Goal: Navigation & Orientation: Understand site structure

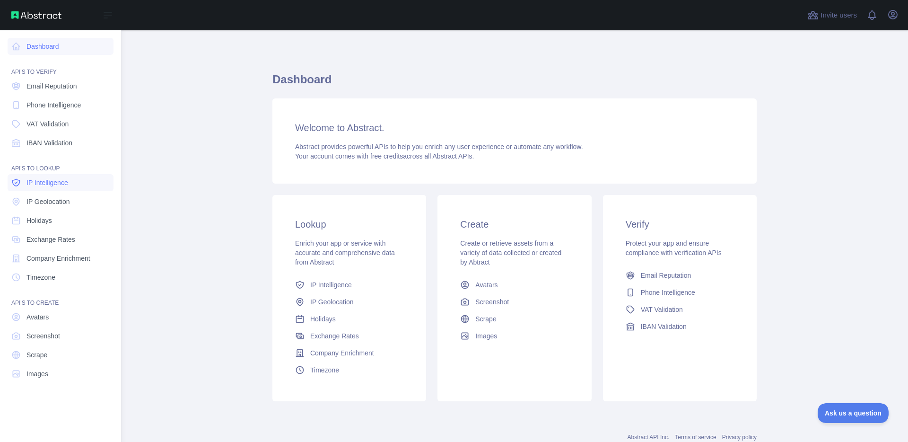
click at [72, 185] on link "IP Intelligence" at bounding box center [61, 182] width 106 height 17
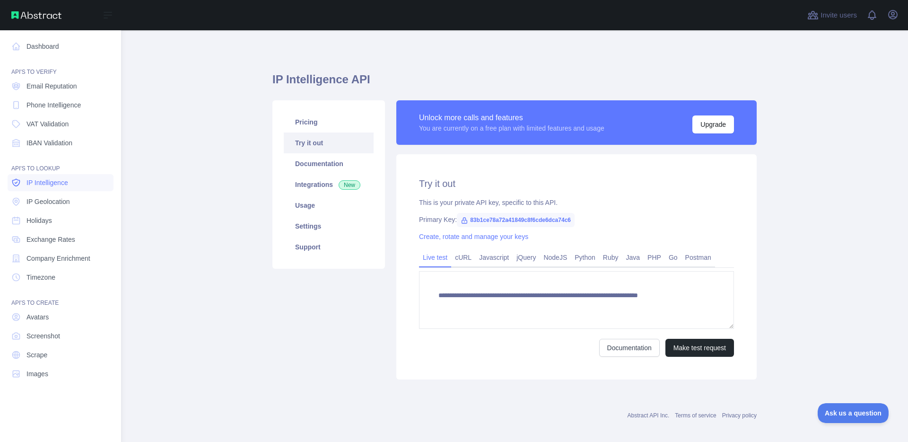
type textarea "**********"
click at [56, 147] on span "IBAN Validation" at bounding box center [49, 142] width 46 height 9
click at [61, 125] on span "VAT Validation" at bounding box center [47, 123] width 42 height 9
click at [68, 107] on span "Phone Intelligence" at bounding box center [53, 104] width 54 height 9
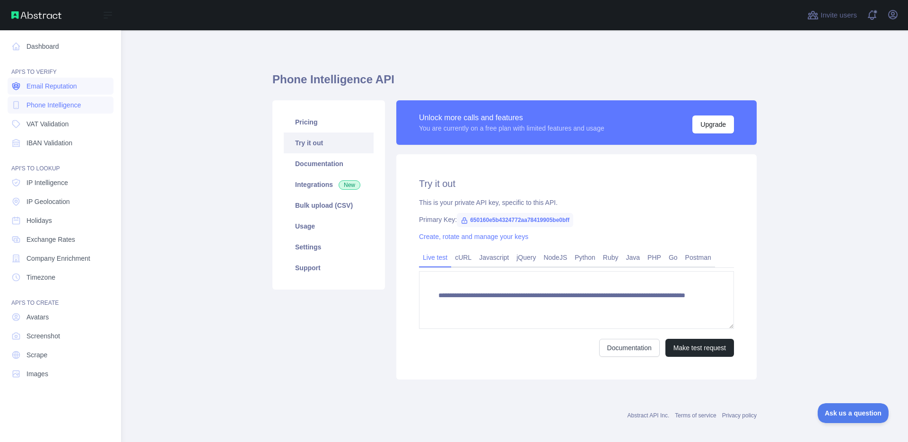
click at [76, 79] on link "Email Reputation" at bounding box center [61, 86] width 106 height 17
click at [41, 46] on link "Dashboard" at bounding box center [61, 46] width 106 height 17
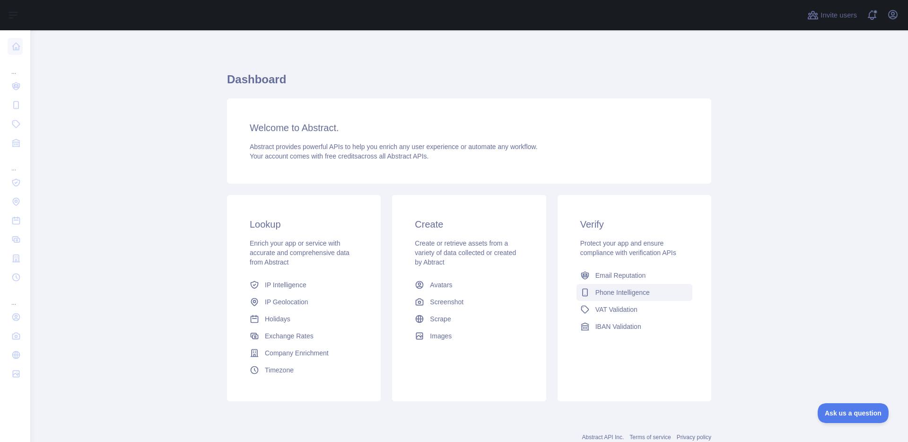
click at [607, 285] on link "Phone Intelligence" at bounding box center [634, 292] width 116 height 17
click at [618, 323] on span "IBAN Validation" at bounding box center [618, 325] width 46 height 9
